Goal: Information Seeking & Learning: Find specific fact

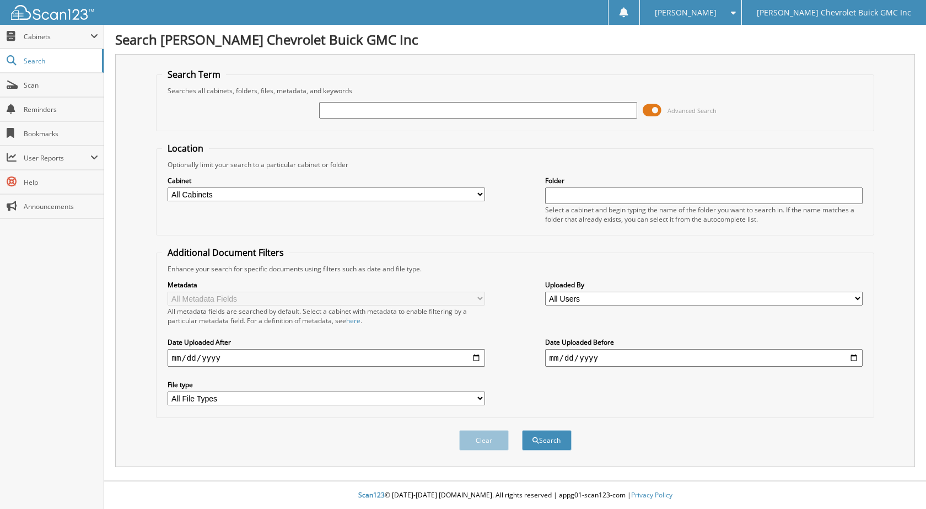
click at [340, 112] on input "text" at bounding box center [478, 110] width 318 height 17
click at [522, 430] on button "Search" at bounding box center [547, 440] width 50 height 20
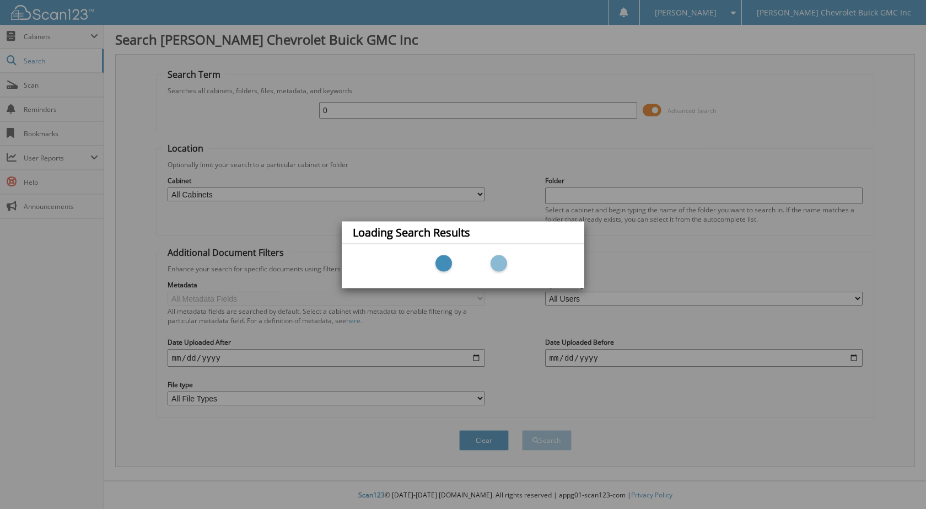
type input "02"
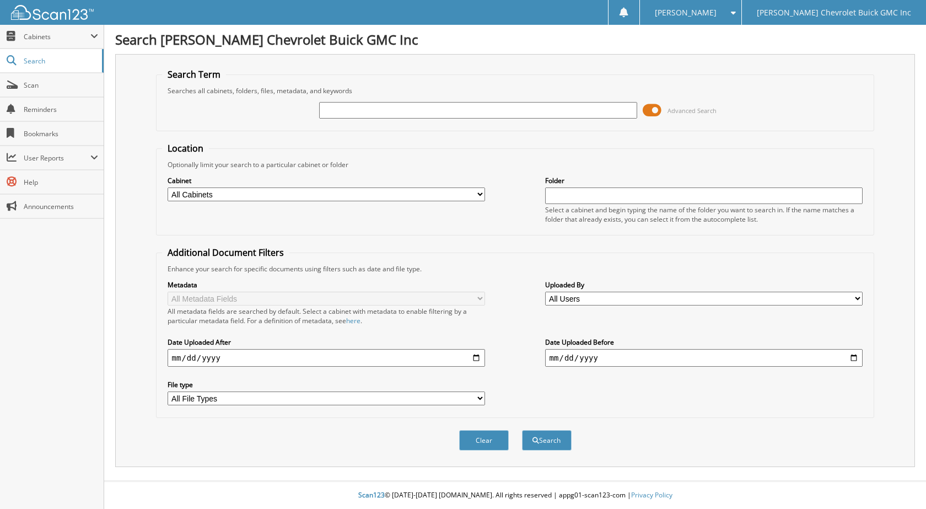
click at [381, 110] on input "text" at bounding box center [478, 110] width 318 height 17
type input "032"
click at [34, 44] on span "Cabinets" at bounding box center [52, 37] width 104 height 24
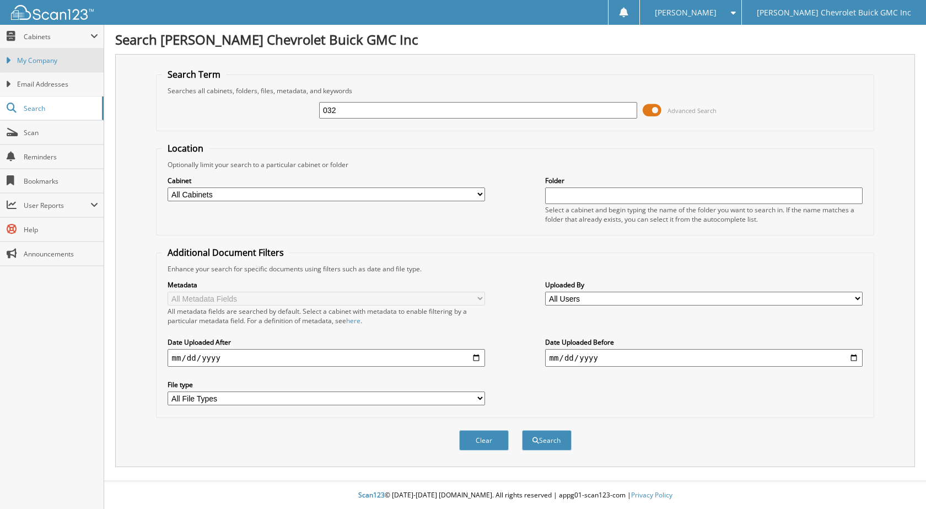
click at [58, 59] on span "My Company" at bounding box center [57, 61] width 81 height 10
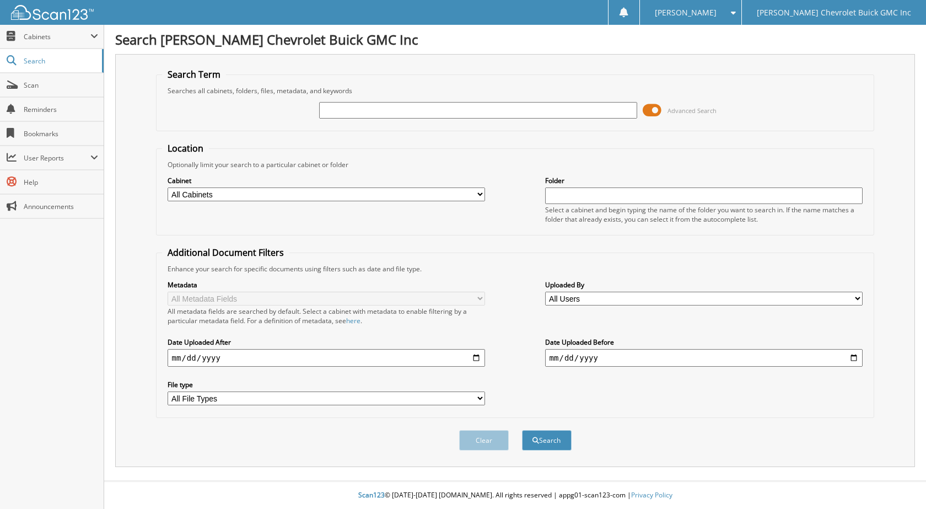
click at [422, 106] on input "text" at bounding box center [478, 110] width 318 height 17
type input "1"
type input "44776"
click at [522, 430] on button "Search" at bounding box center [547, 440] width 50 height 20
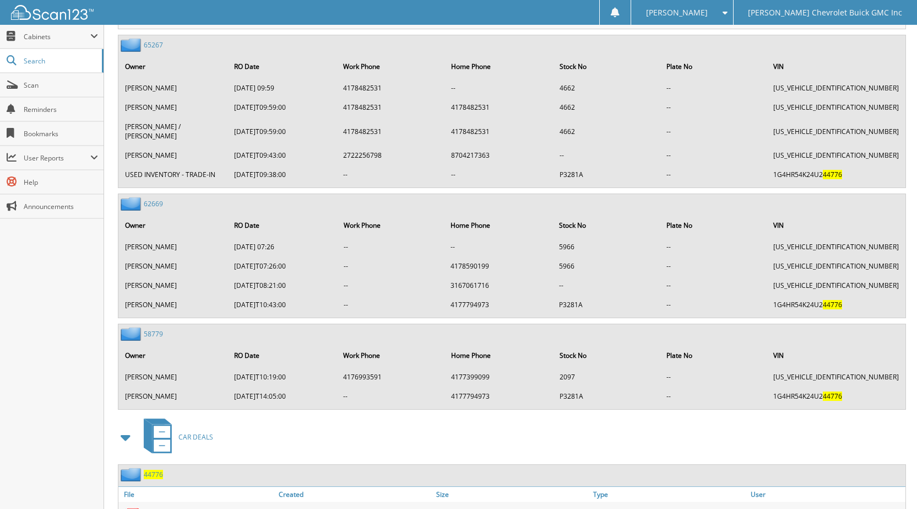
scroll to position [641, 0]
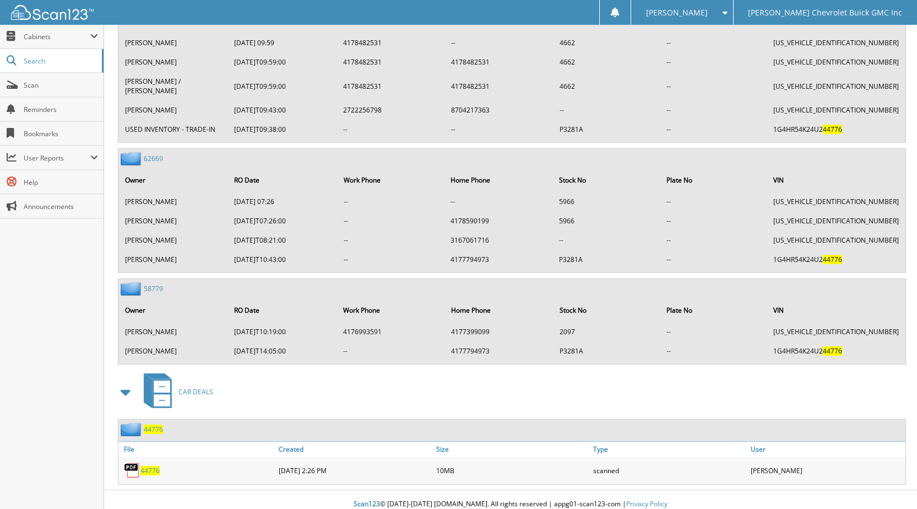
click at [149, 424] on span "44776" at bounding box center [153, 428] width 19 height 9
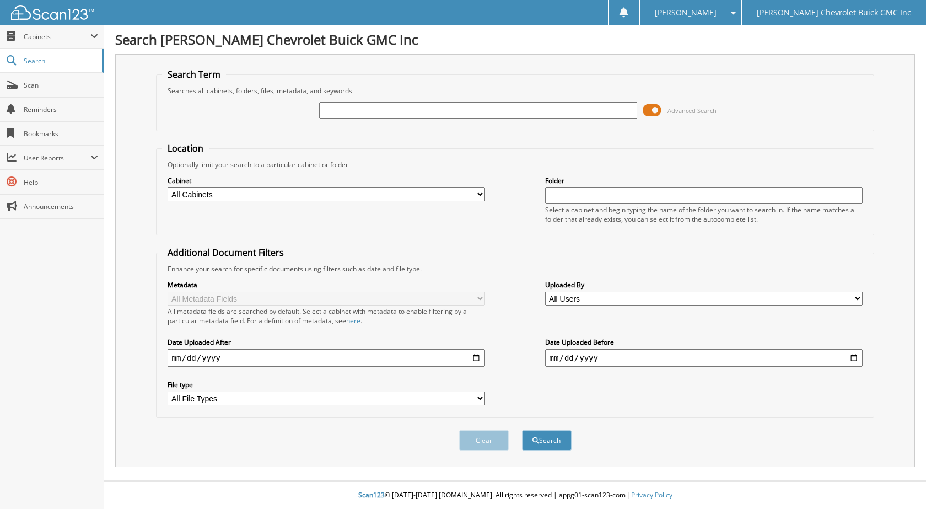
click at [344, 106] on input "text" at bounding box center [478, 110] width 318 height 17
type input "44776"
click at [522, 430] on button "Search" at bounding box center [547, 440] width 50 height 20
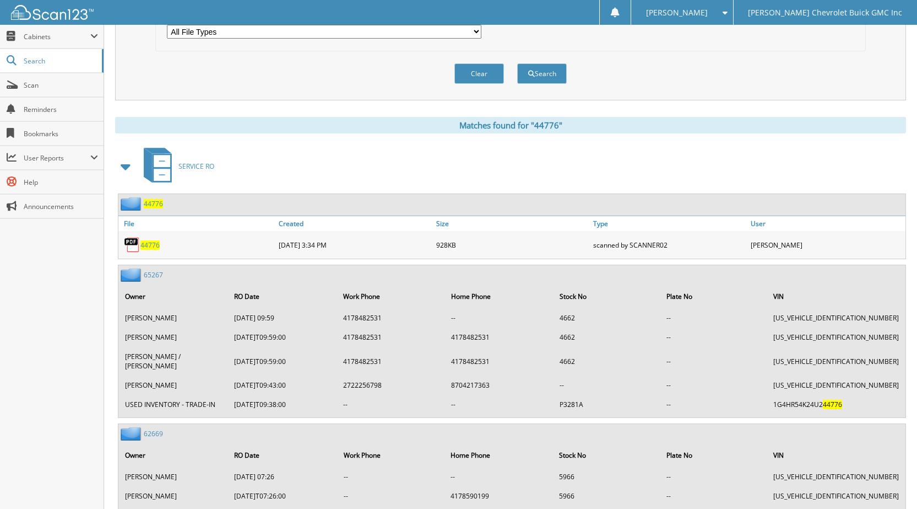
scroll to position [366, 0]
click at [158, 242] on span "44776" at bounding box center [150, 245] width 19 height 9
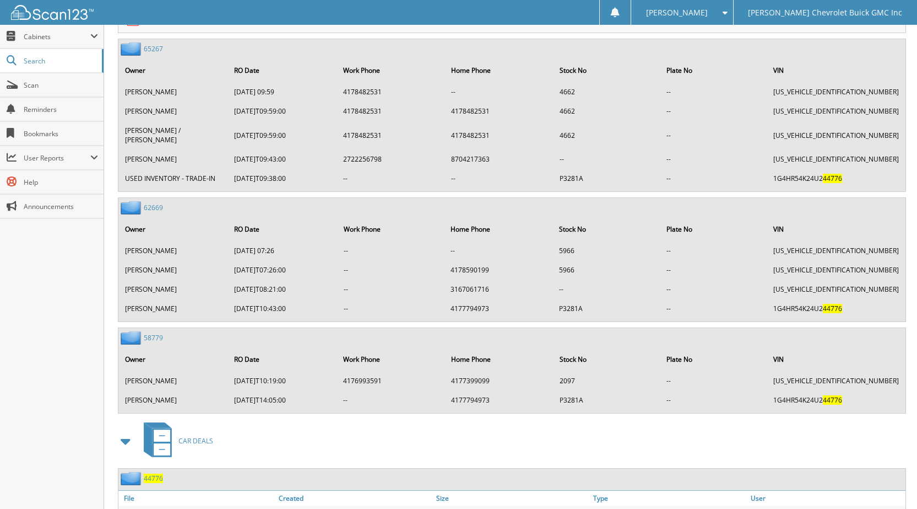
scroll to position [641, 0]
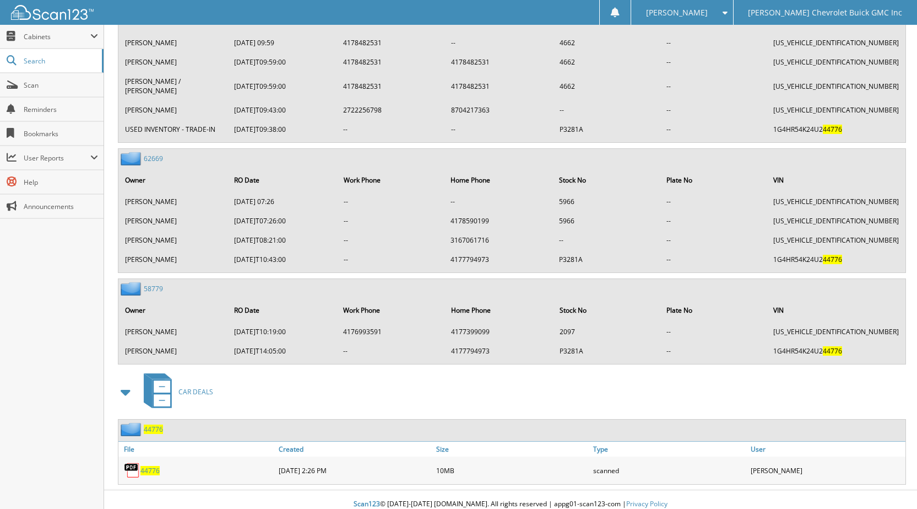
click at [153, 424] on span "44776" at bounding box center [153, 428] width 19 height 9
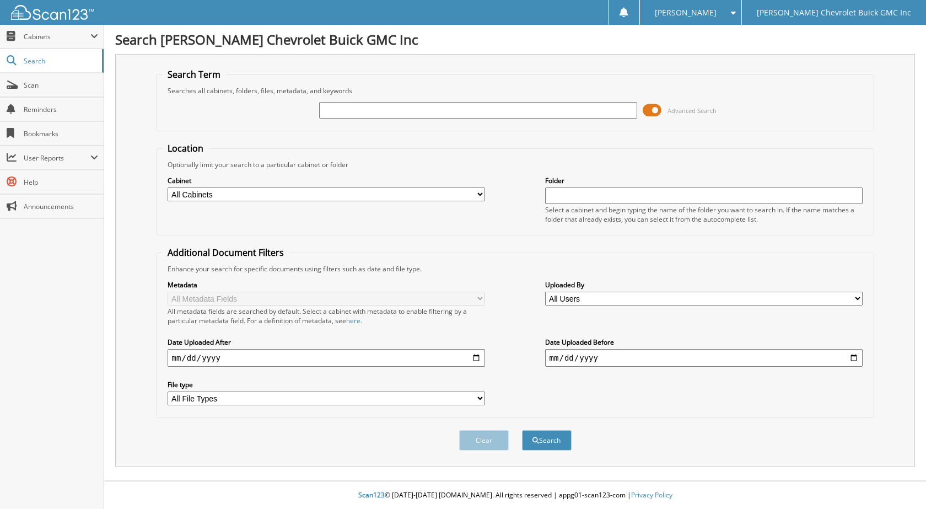
click at [420, 114] on input "text" at bounding box center [478, 110] width 318 height 17
drag, startPoint x: 357, startPoint y: 111, endPoint x: 199, endPoint y: 93, distance: 159.2
click at [199, 93] on fieldset "Search Term Searches all cabinets, folders, files, metadata, and keywords 44 Ad…" at bounding box center [515, 99] width 719 height 63
type input "."
type input "36444"
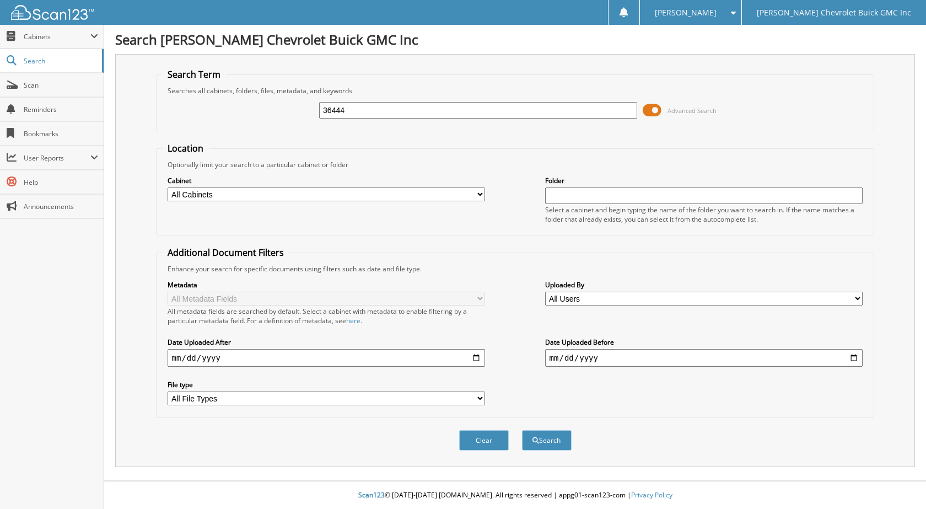
click at [522, 430] on button "Search" at bounding box center [547, 440] width 50 height 20
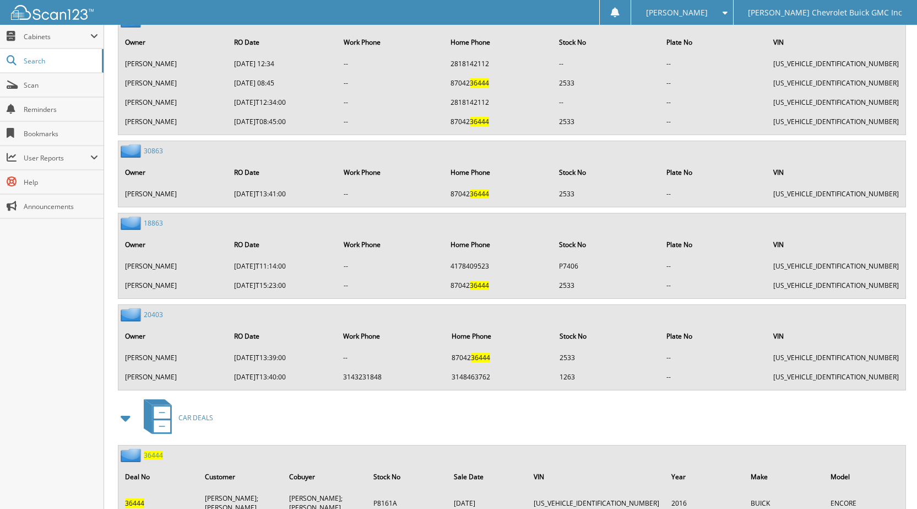
scroll to position [941, 0]
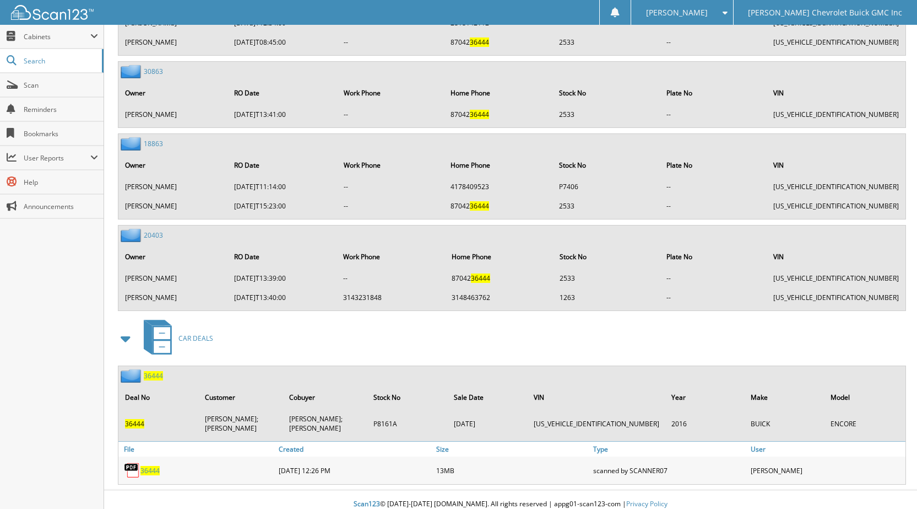
click at [154, 366] on div "36444 Deal No Customer Cobuyer Stock No Sale Date VIN Year Make Model 36444 [PE…" at bounding box center [512, 424] width 789 height 119
click at [158, 363] on div "SERVICE RO 36444 File Created Size" at bounding box center [510, 27] width 791 height 914
click at [151, 377] on span "36444" at bounding box center [153, 375] width 19 height 9
